Goal: Entertainment & Leisure: Consume media (video, audio)

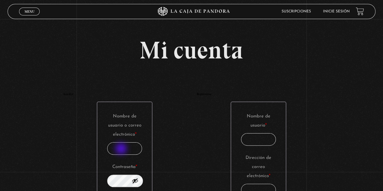
click at [122, 149] on input "Nombre de usuario o correo electrónico * Obligatorio" at bounding box center [124, 148] width 35 height 12
type input "rebeacuna@gmail.com"
click at [138, 179] on button "Mostrar contraseña" at bounding box center [135, 181] width 7 height 7
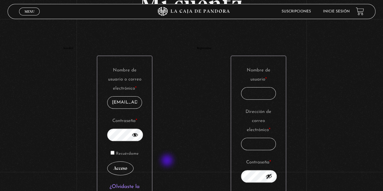
scroll to position [121, 0]
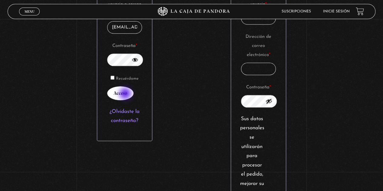
click at [126, 94] on button "Acceso" at bounding box center [120, 93] width 26 height 14
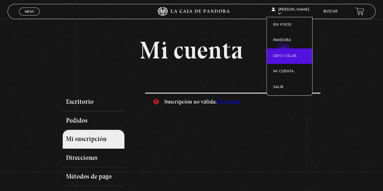
click at [285, 52] on link "Centinelas" at bounding box center [289, 56] width 45 height 16
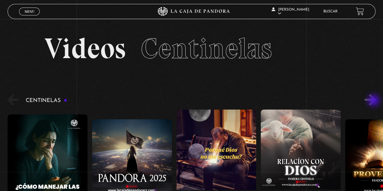
click at [375, 101] on button "»" at bounding box center [370, 100] width 11 height 11
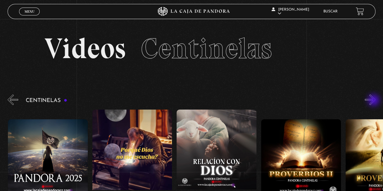
click at [375, 101] on button "»" at bounding box center [370, 100] width 11 height 11
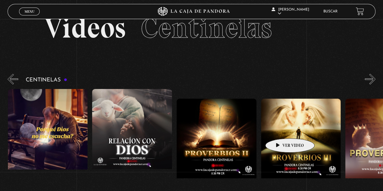
scroll to position [30, 0]
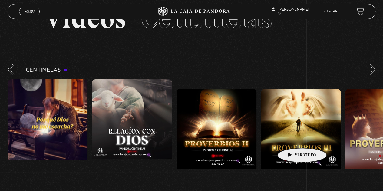
click at [293, 139] on figure at bounding box center [301, 143] width 80 height 109
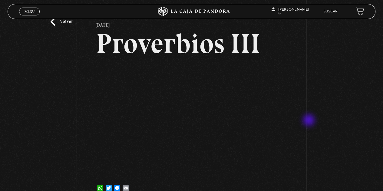
scroll to position [30, 0]
